Goal: Entertainment & Leisure: Consume media (video, audio)

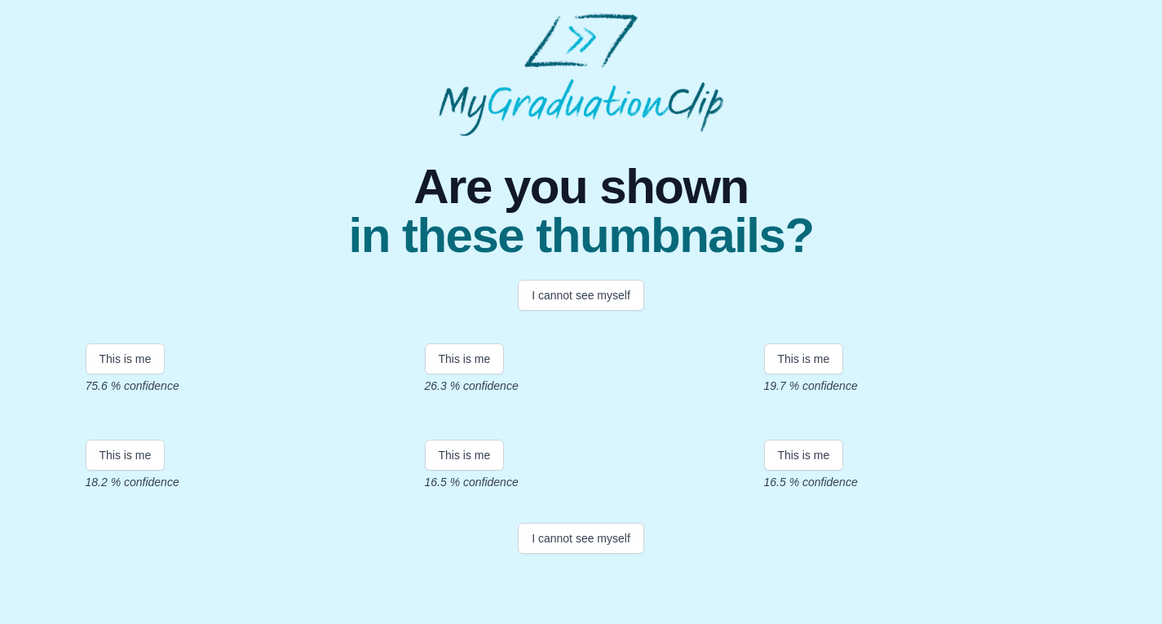
scroll to position [302, 0]
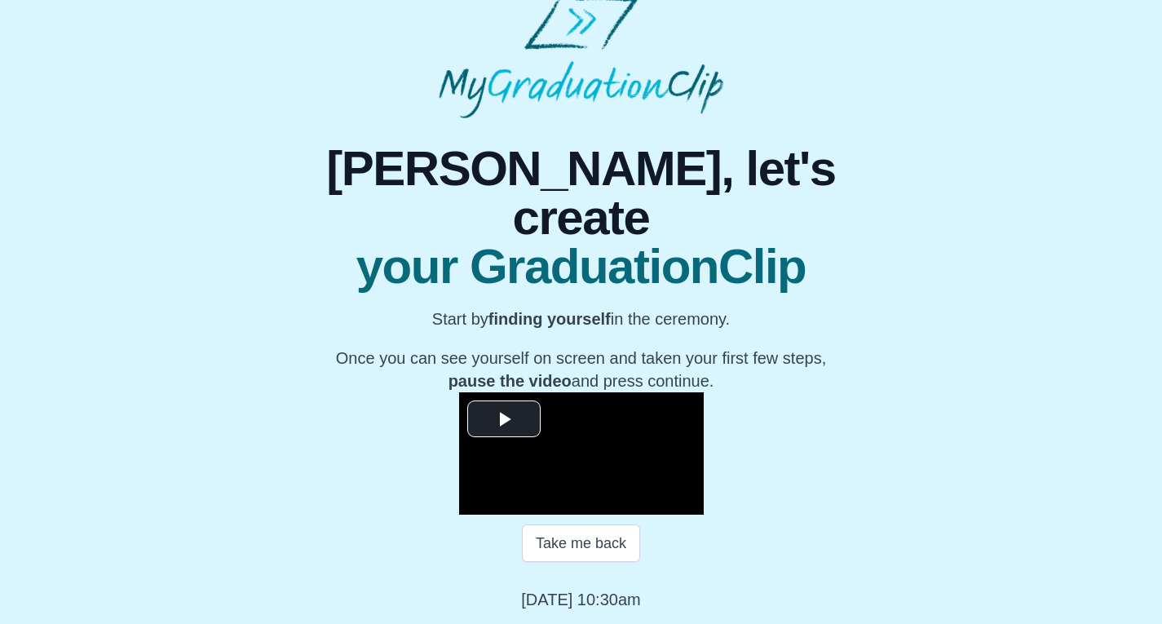
scroll to position [175, 0]
click at [504, 419] on span "Video Player" at bounding box center [504, 419] width 0 height 0
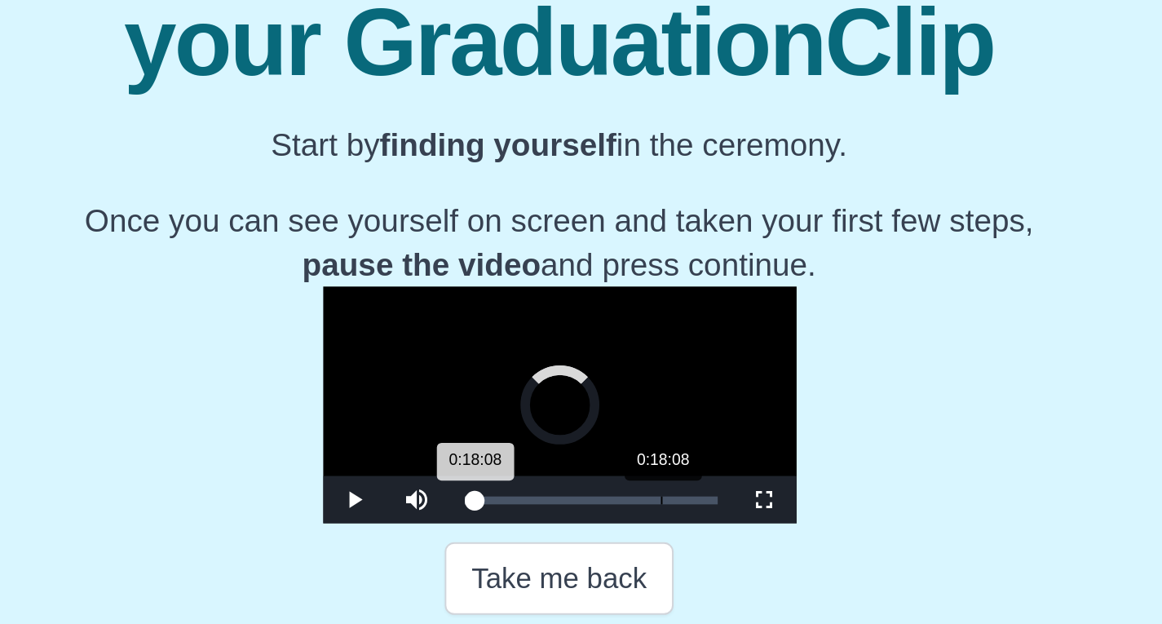
click at [525, 458] on div "Loaded : 0% 0:18:08 0:18:08 Progress : 0%" at bounding box center [598, 445] width 147 height 24
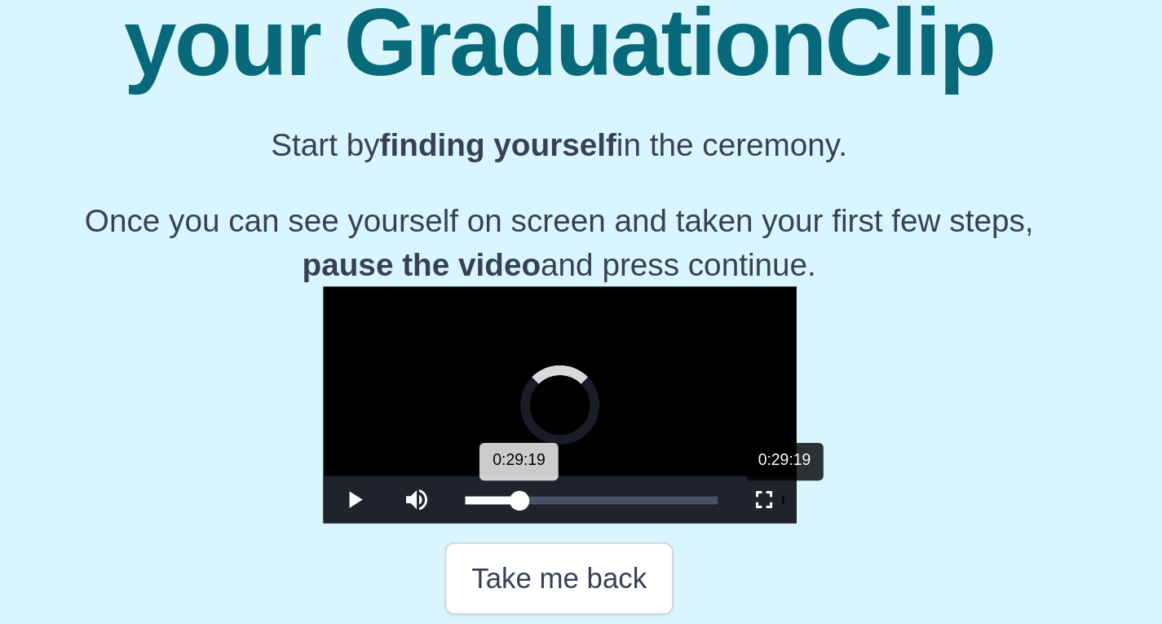
click at [529, 458] on div "Loaded : 0% 0:29:19 0:29:19 Progress : 0%" at bounding box center [598, 445] width 147 height 24
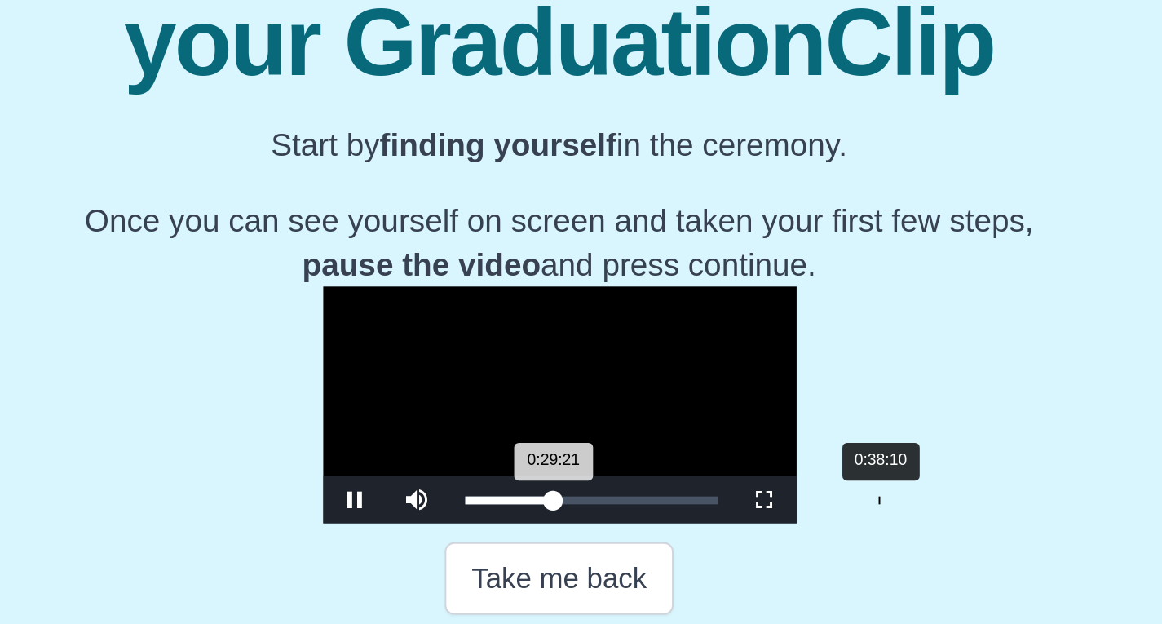
click at [578, 458] on div "Loaded : 0% 0:38:10 0:29:21 Progress : 0%" at bounding box center [598, 445] width 147 height 24
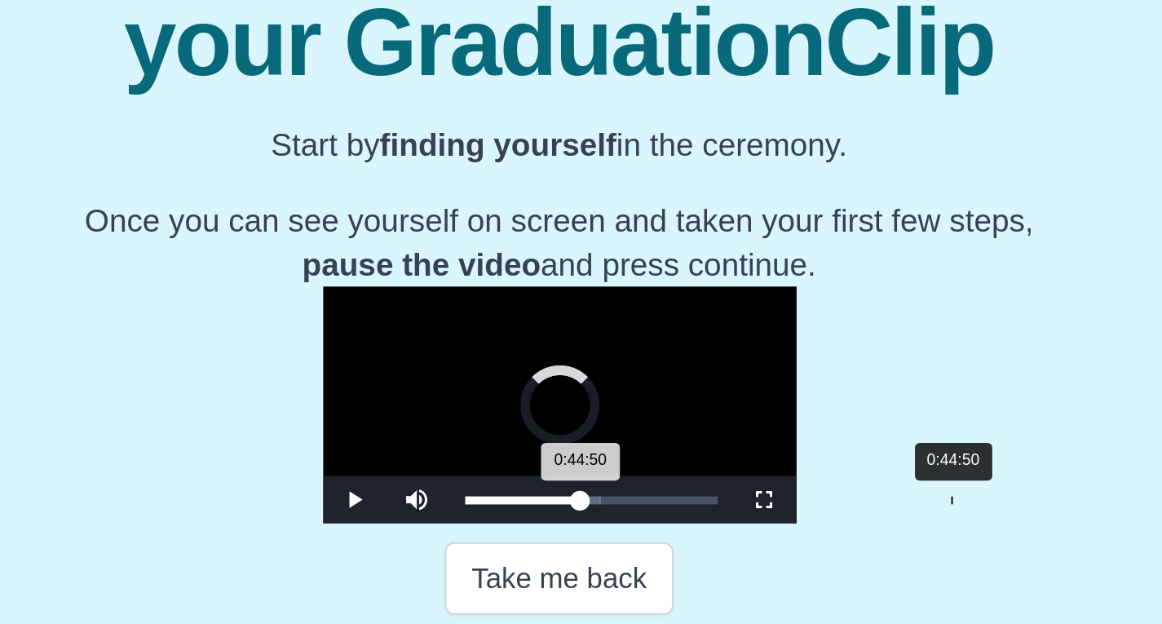
click at [616, 458] on div "Loaded : 0% 0:44:50 0:44:50 Progress : 0%" at bounding box center [598, 445] width 147 height 24
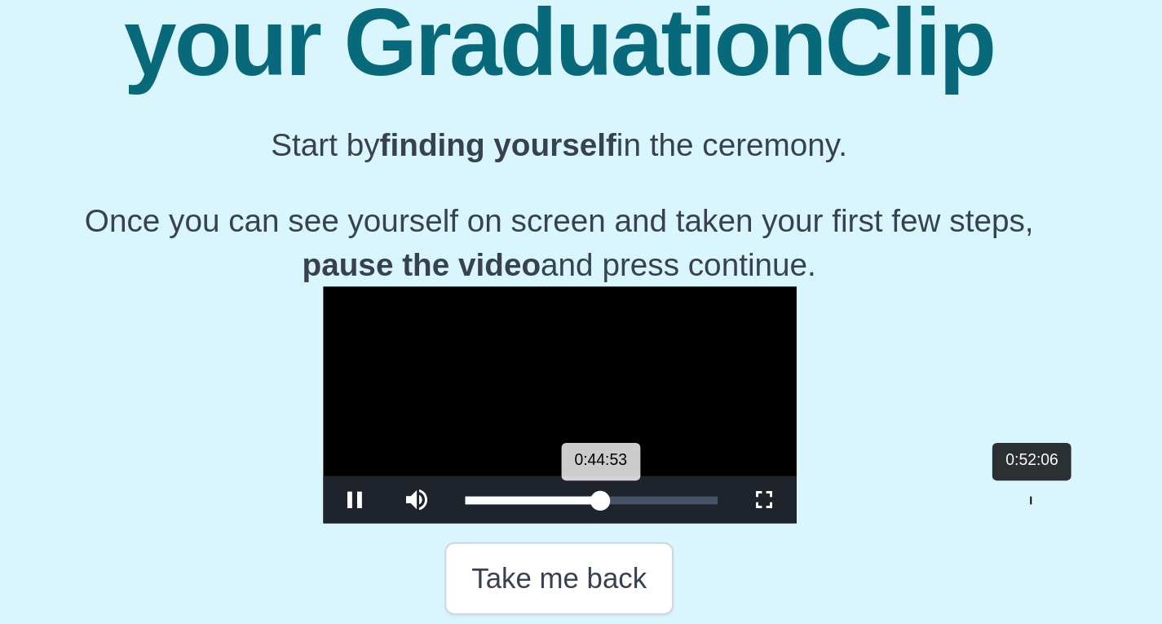
click at [825, 448] on div "0:52:06" at bounding box center [825, 446] width 1 height 4
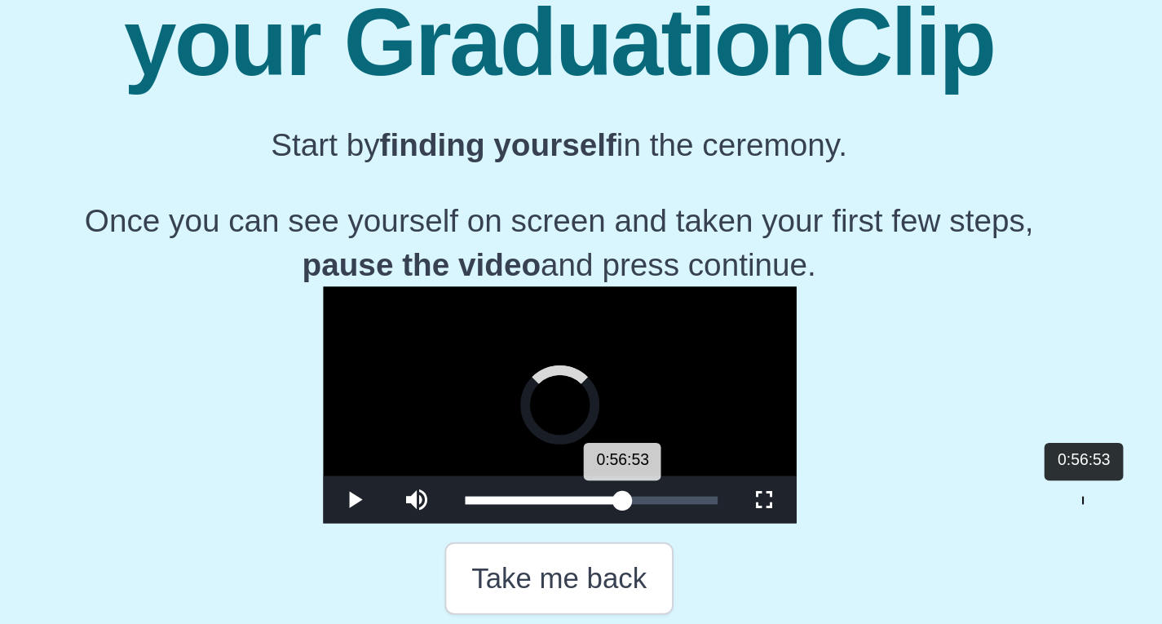
click at [663, 448] on div "Loaded : 0% 0:56:53 0:56:53 Progress : 0%" at bounding box center [598, 446] width 131 height 4
click at [671, 458] on div "Loaded : 0% 0:58:55 0:58:55 Progress : 0%" at bounding box center [598, 445] width 147 height 24
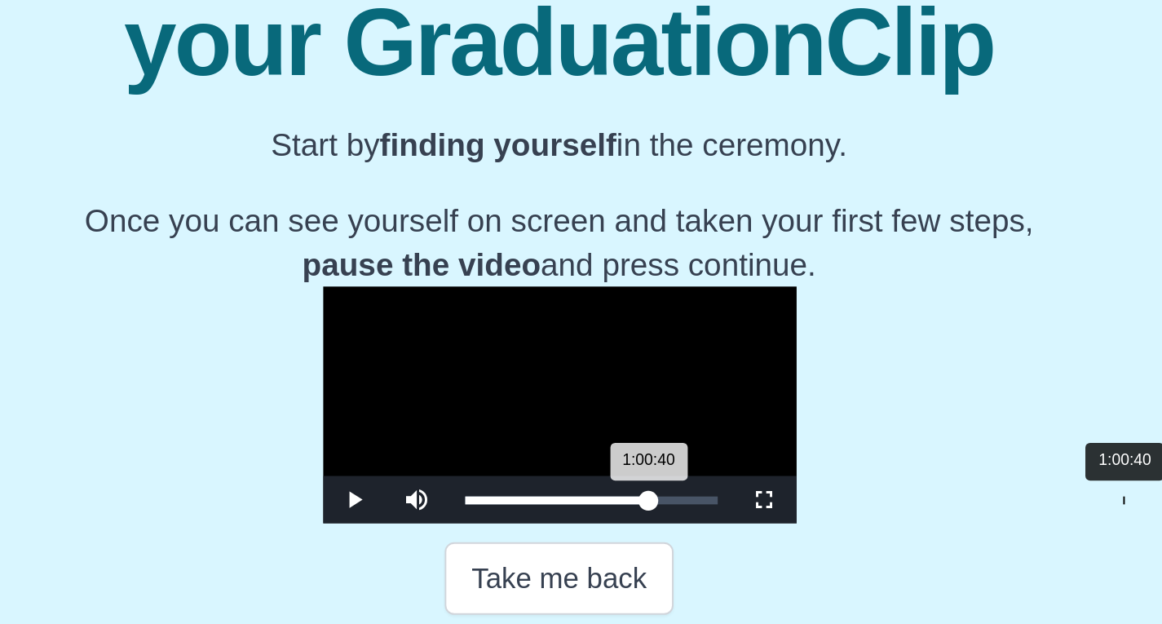
click at [663, 448] on div "Loaded : 0% 1:00:40 1:00:40 Progress : 0%" at bounding box center [598, 446] width 131 height 4
click at [663, 448] on div "Loaded : 0% 1:02:33 1:00:42 Progress : 0%" at bounding box center [598, 446] width 131 height 4
click at [663, 448] on div "Loaded : 0% 1:04:17 1:04:26 Progress : 0%" at bounding box center [598, 446] width 131 height 4
click at [671, 458] on div "Loaded : 0% 1:02:42 1:02:42 Progress : 0%" at bounding box center [598, 445] width 147 height 24
click at [631, 448] on div "1:02:50 Progress : 0%" at bounding box center [582, 446] width 99 height 4
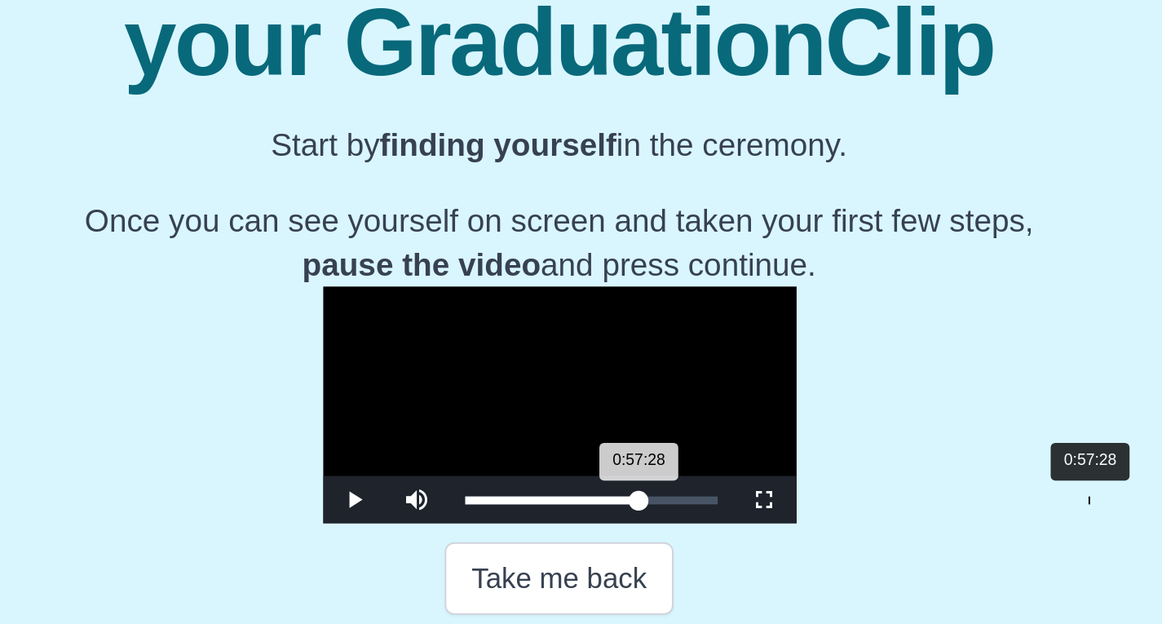
click at [663, 448] on div "Loaded : 0% 0:57:28 0:57:28 Progress : 0%" at bounding box center [598, 446] width 131 height 4
click at [663, 448] on div "Loaded : 0% 0:59:04 0:59:04 Progress : 0%" at bounding box center [598, 446] width 131 height 4
click at [663, 448] on div "Loaded : 0% 1:01:06 1:01:06 Progress : 0%" at bounding box center [598, 446] width 131 height 4
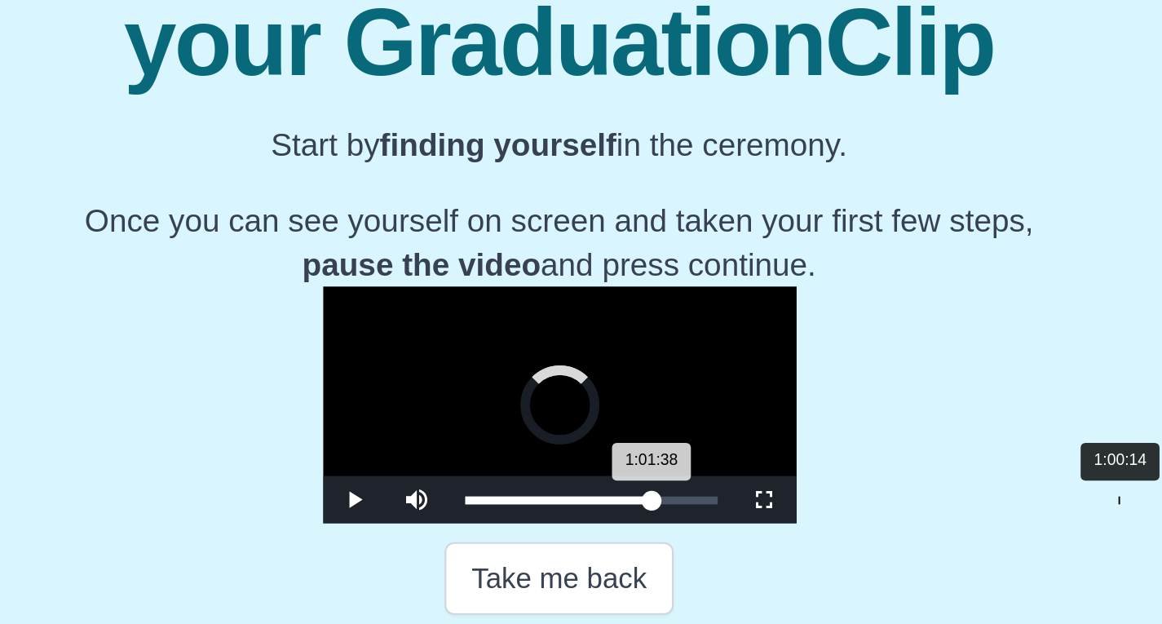
click at [870, 448] on div "1:00:14" at bounding box center [870, 446] width 1 height 4
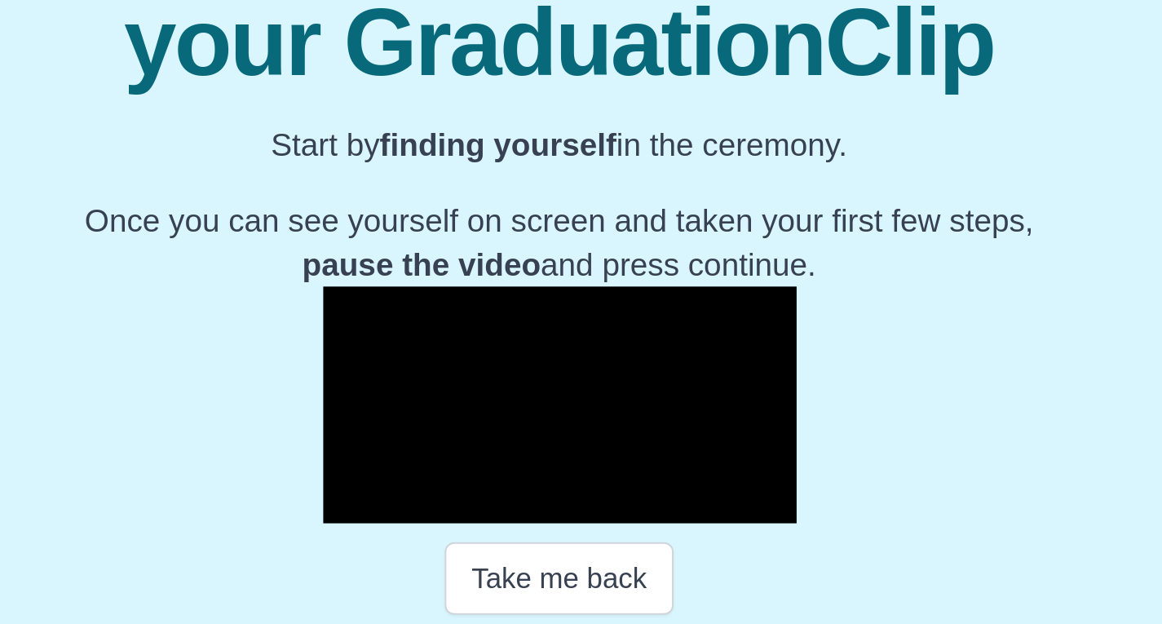
drag, startPoint x: 733, startPoint y: 361, endPoint x: 872, endPoint y: 250, distance: 177.7
click at [872, 250] on div "**********" at bounding box center [581, 336] width 1136 height 550
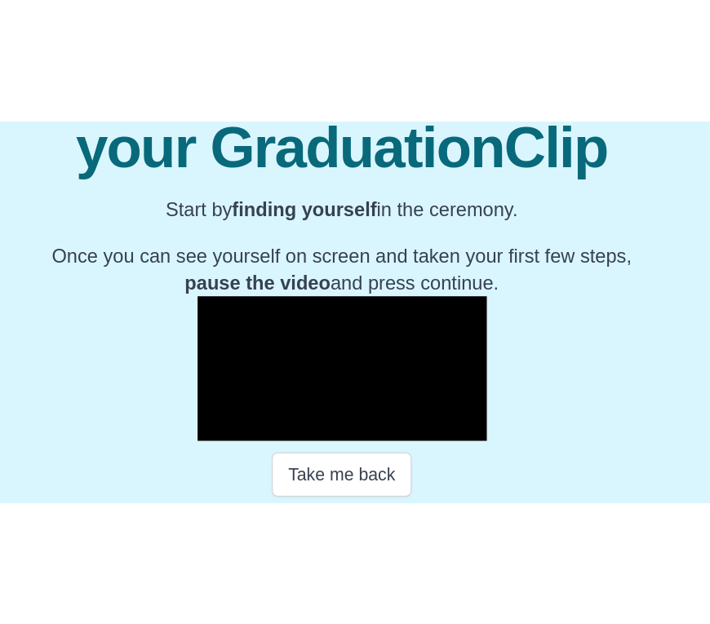
scroll to position [175, 0]
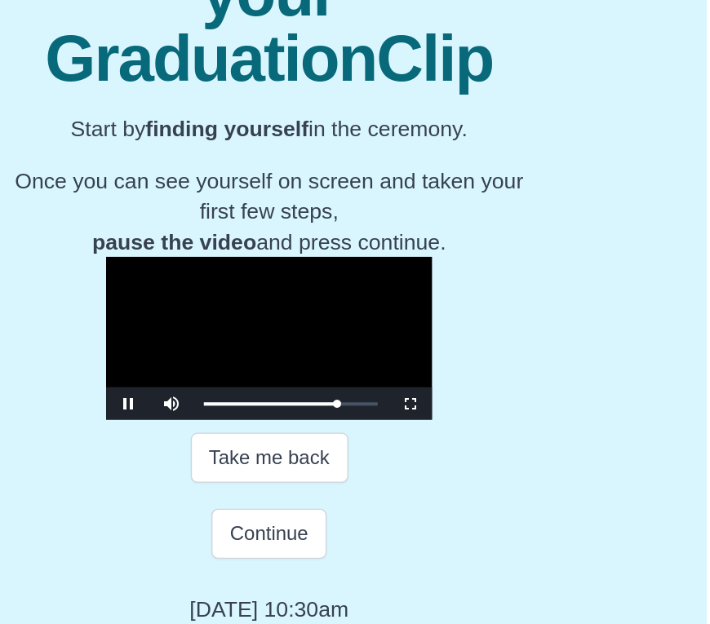
drag, startPoint x: 626, startPoint y: 424, endPoint x: 701, endPoint y: 427, distance: 74.3
click at [710, 417] on html "**********" at bounding box center [355, 263] width 710 height 722
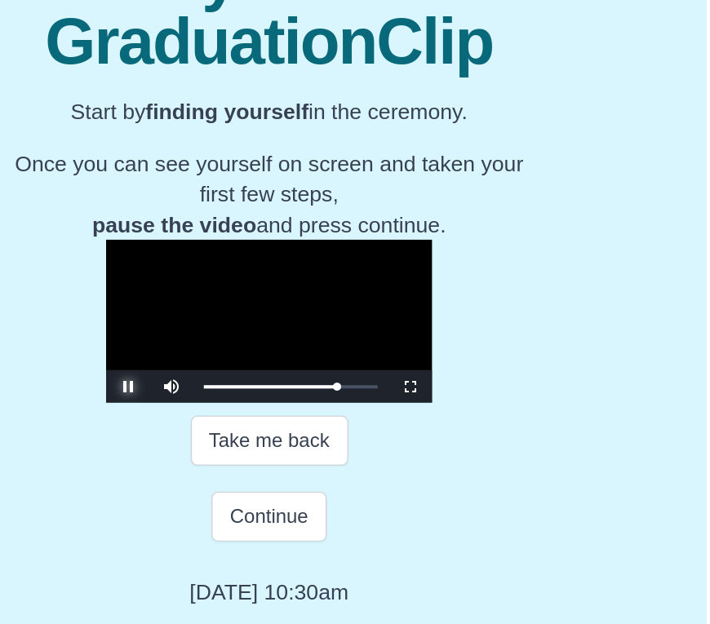
click at [275, 445] on span "Video Player" at bounding box center [275, 445] width 0 height 0
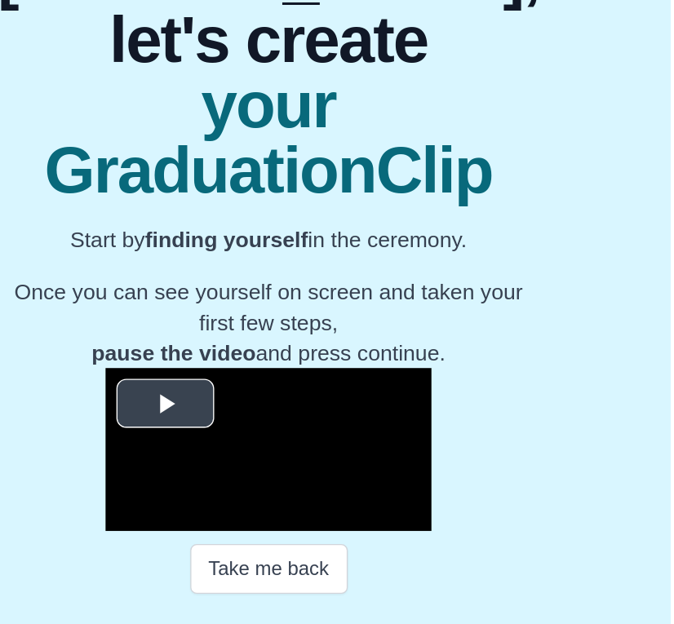
click at [294, 456] on span "Video Player" at bounding box center [294, 456] width 0 height 0
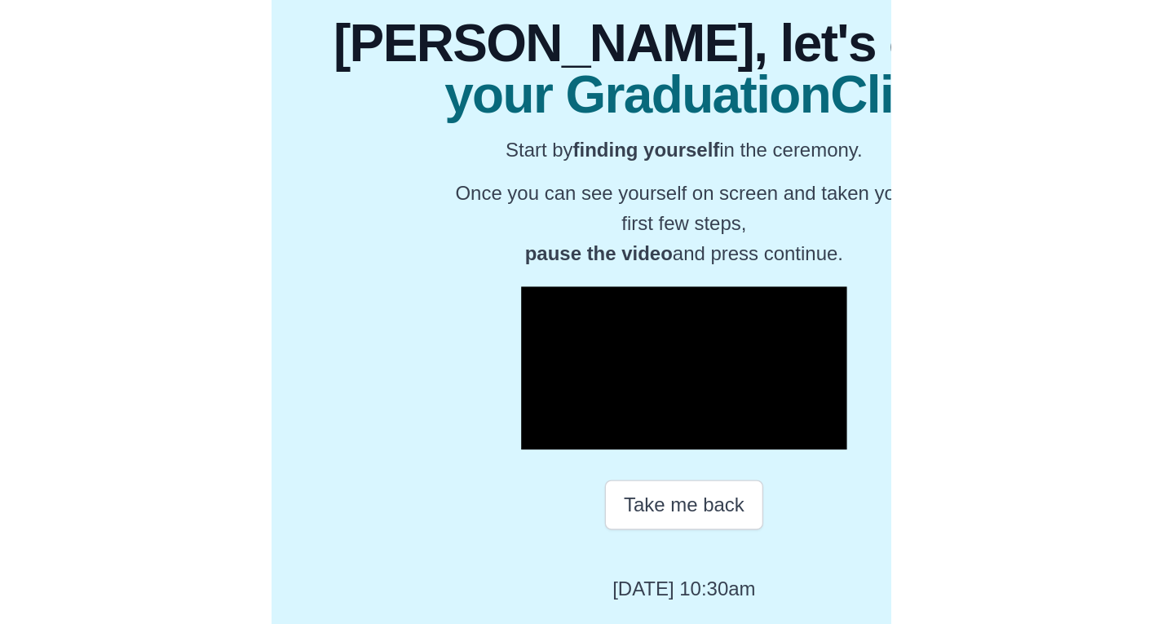
scroll to position [97, 0]
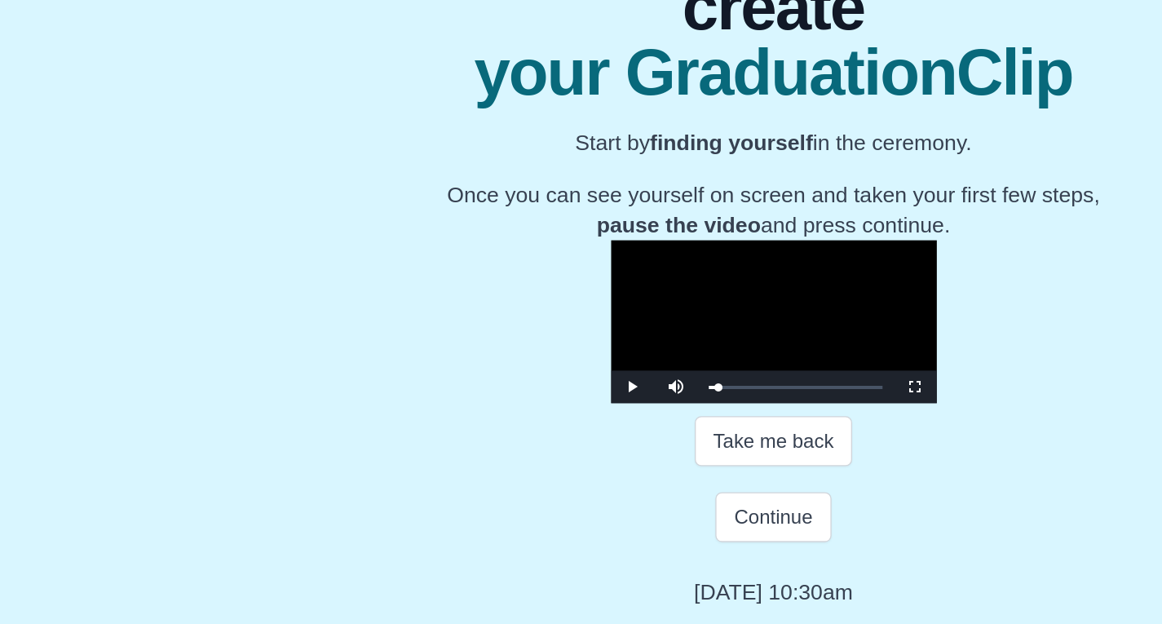
click at [494, 458] on video "Video Player" at bounding box center [581, 396] width 245 height 122
